Goal: Task Accomplishment & Management: Manage account settings

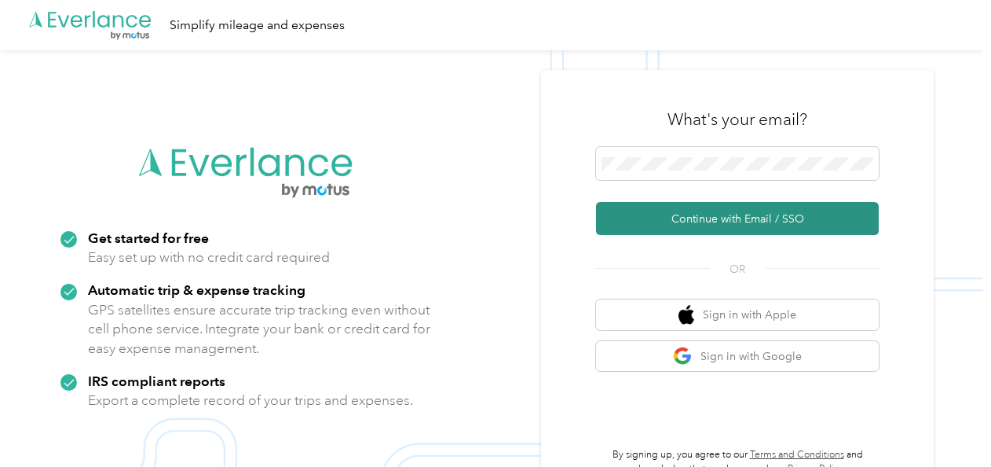
click at [645, 214] on button "Continue with Email / SSO" at bounding box center [737, 218] width 283 height 33
click at [638, 218] on button "Continue with Email / SSO" at bounding box center [737, 218] width 283 height 33
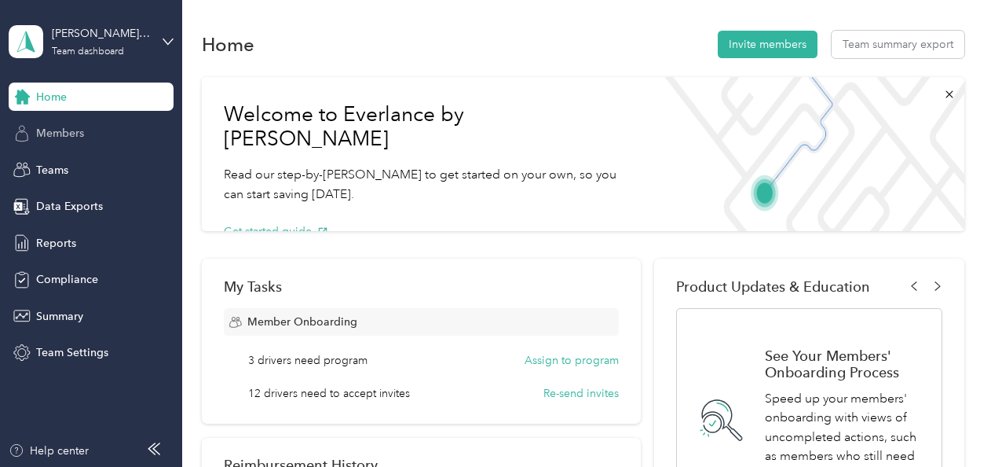
click at [64, 145] on div "Members" at bounding box center [91, 133] width 165 height 28
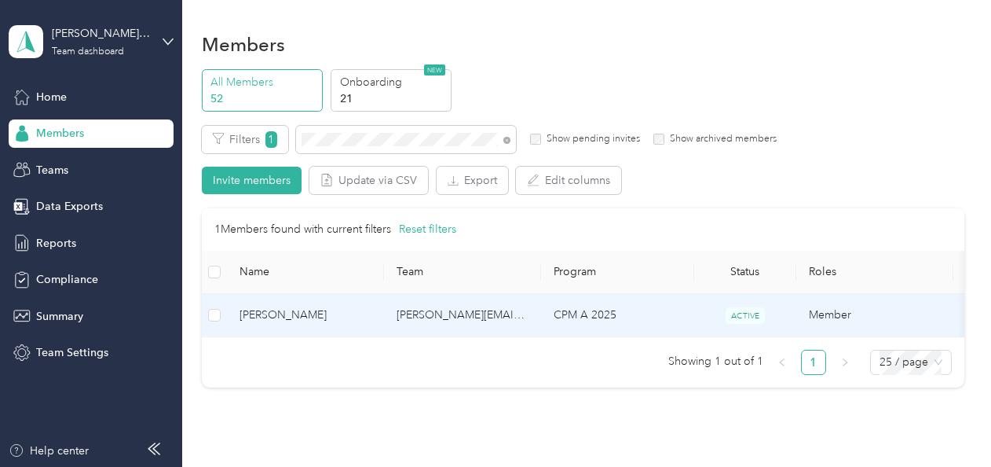
click at [398, 308] on td "[PERSON_NAME][EMAIL_ADDRESS][PERSON_NAME][DOMAIN_NAME]" at bounding box center [462, 315] width 157 height 43
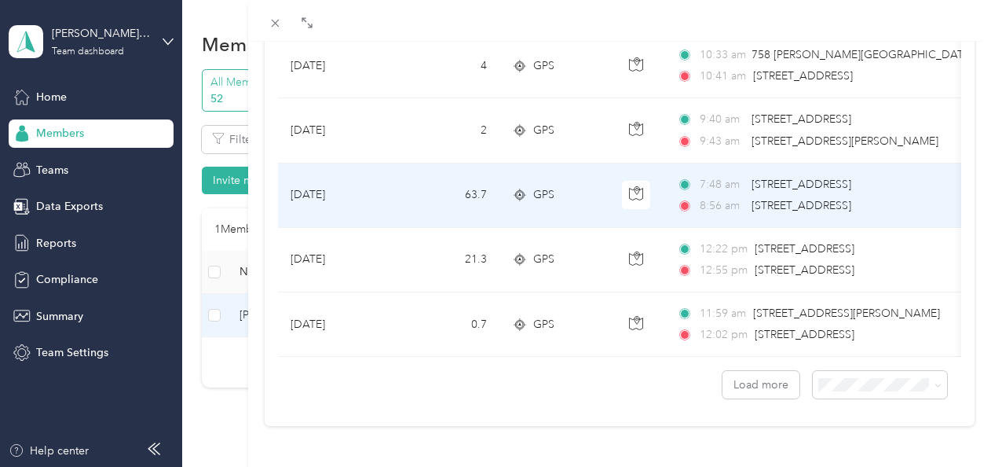
scroll to position [1533, 0]
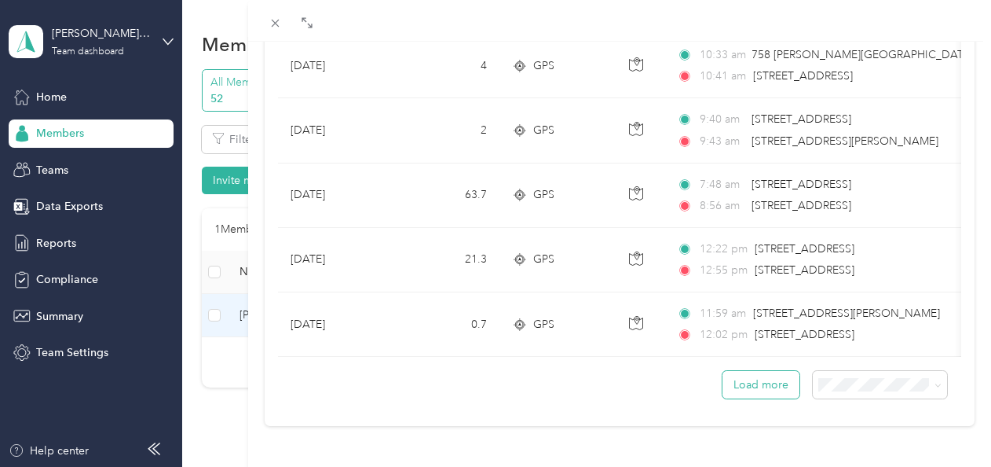
click at [725, 372] on button "Load more" at bounding box center [761, 384] width 77 height 27
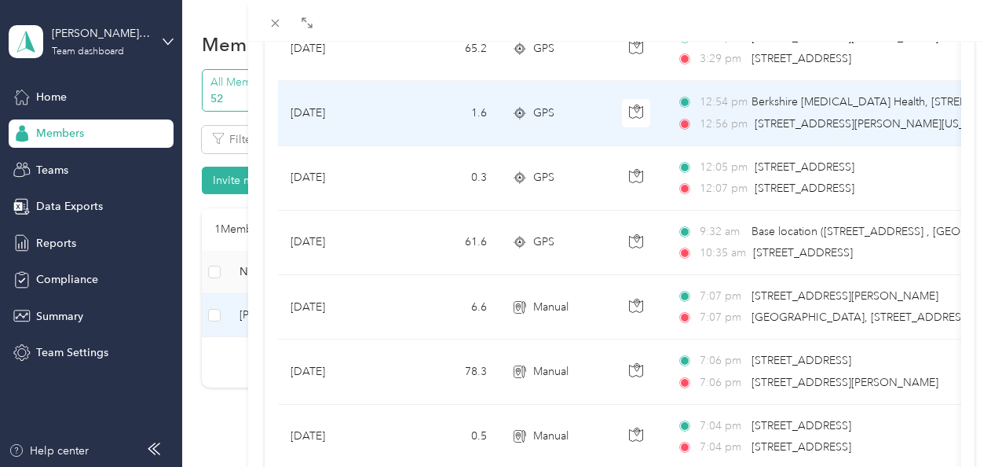
scroll to position [786, 0]
